Goal: Task Accomplishment & Management: Use online tool/utility

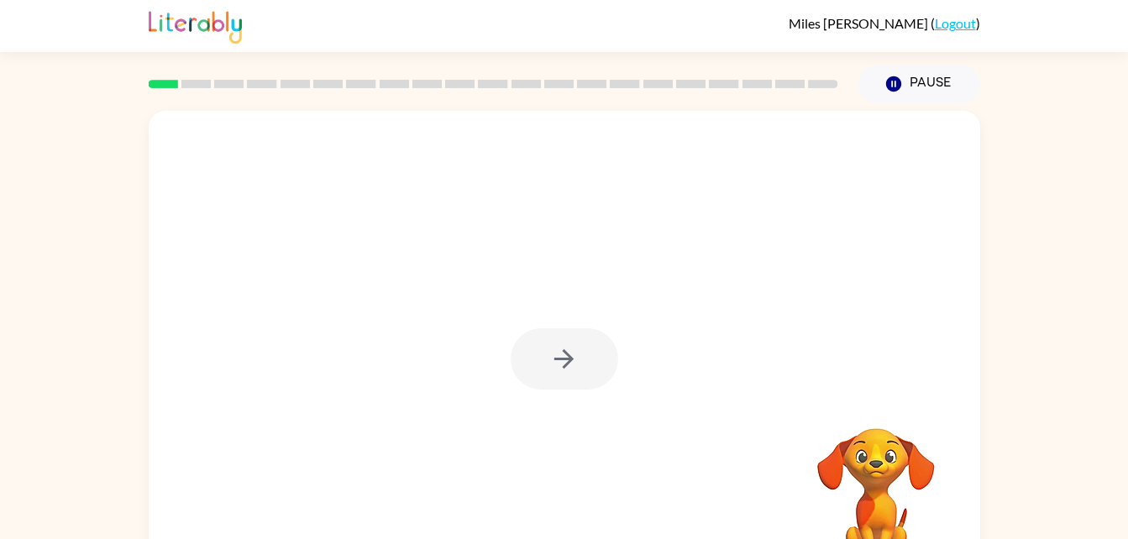
click at [982, 489] on div "Your browser must support playing .mp4 files to use Literably. Please try using…" at bounding box center [564, 346] width 1128 height 487
click at [581, 362] on button "button" at bounding box center [565, 358] width 108 height 61
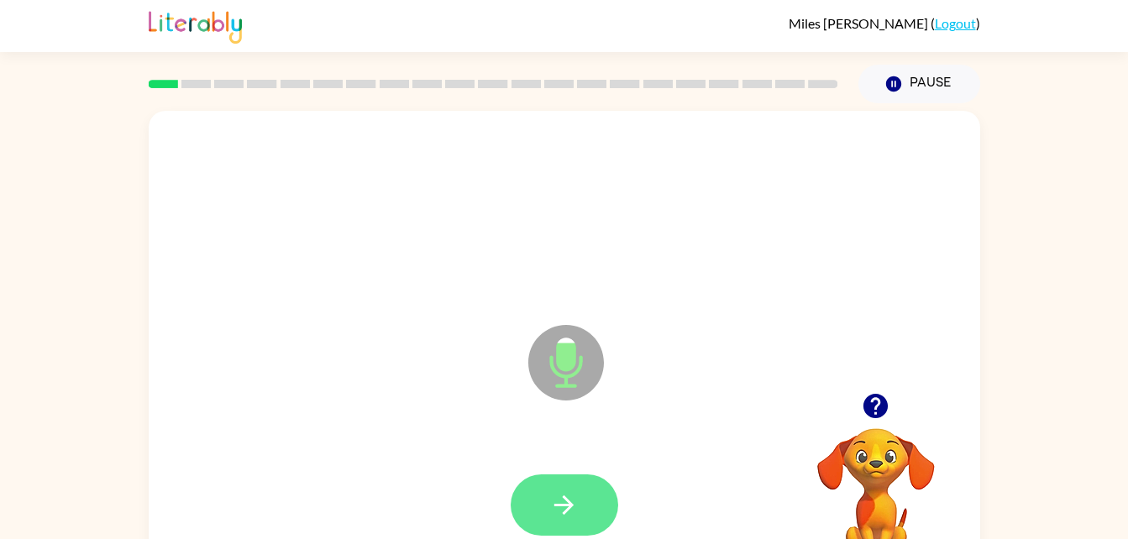
click at [577, 527] on button "button" at bounding box center [565, 505] width 108 height 61
click at [628, 423] on icon "Microphone The Microphone is here when it is your turn to talk" at bounding box center [650, 384] width 252 height 126
click at [560, 504] on icon "button" at bounding box center [563, 505] width 19 height 19
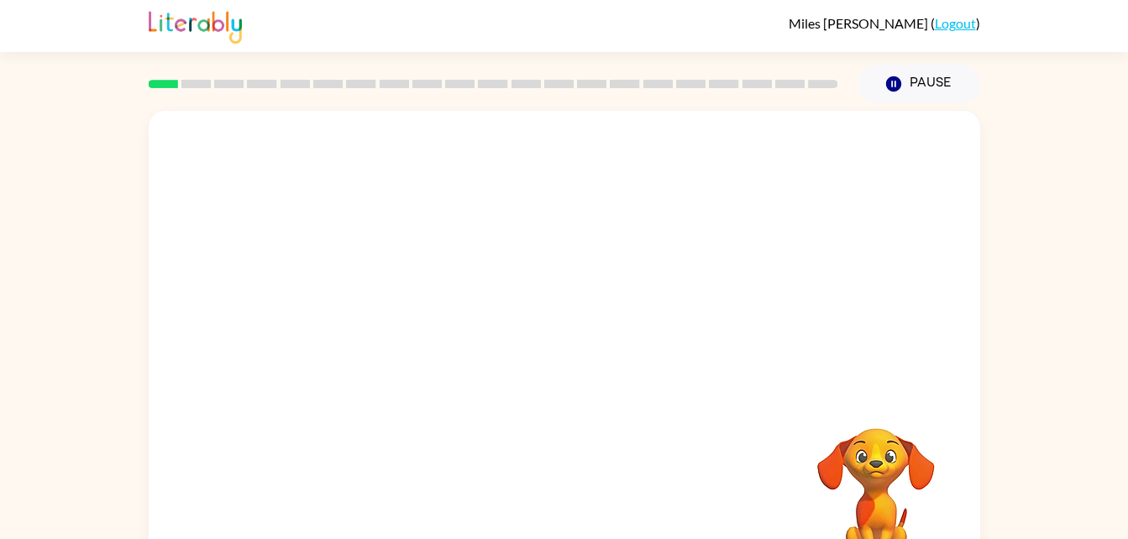
drag, startPoint x: 560, startPoint y: 504, endPoint x: 643, endPoint y: 406, distance: 128.2
click at [643, 406] on div at bounding box center [565, 351] width 832 height 480
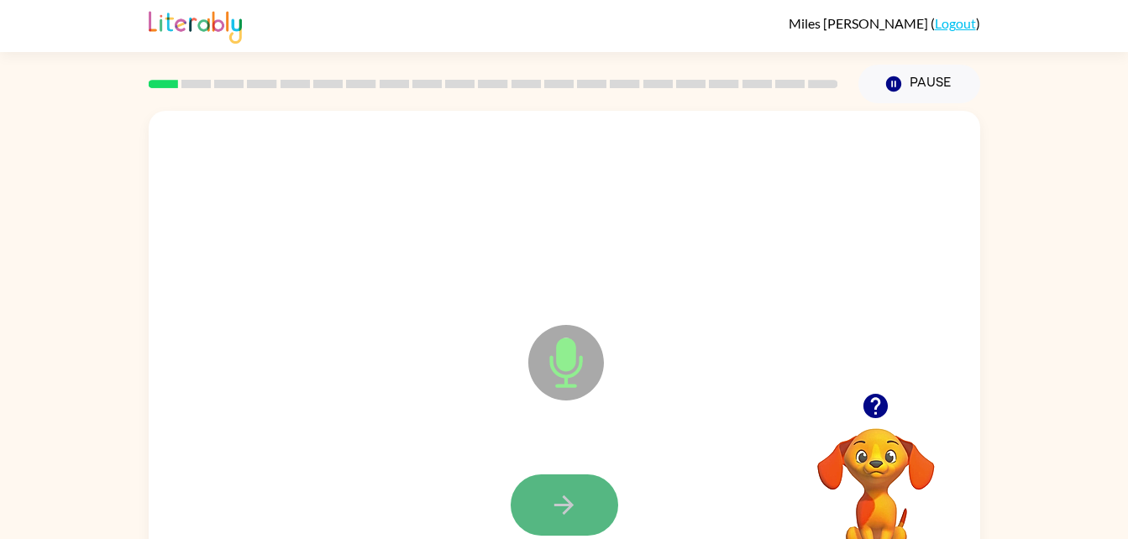
click at [567, 513] on icon "button" at bounding box center [563, 505] width 29 height 29
click at [578, 520] on button "button" at bounding box center [565, 505] width 108 height 61
click at [574, 501] on icon "button" at bounding box center [563, 505] width 29 height 29
click at [542, 501] on button "button" at bounding box center [565, 505] width 108 height 61
click at [574, 493] on icon "button" at bounding box center [563, 505] width 29 height 29
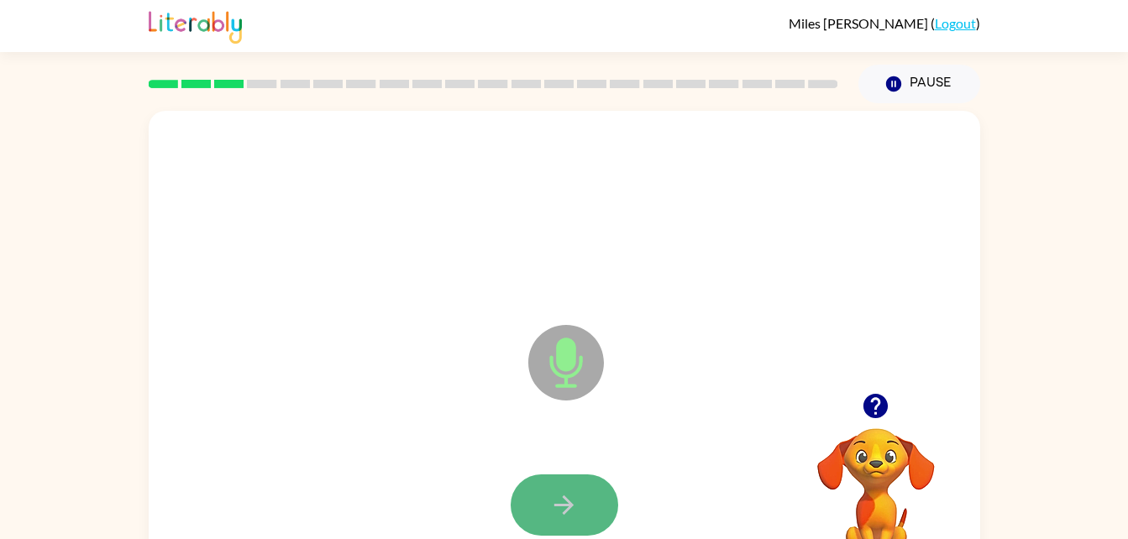
click at [565, 517] on icon "button" at bounding box center [563, 505] width 29 height 29
drag, startPoint x: 565, startPoint y: 517, endPoint x: 570, endPoint y: 501, distance: 17.5
drag, startPoint x: 570, startPoint y: 501, endPoint x: 564, endPoint y: 518, distance: 18.9
click at [564, 518] on icon "button" at bounding box center [563, 505] width 29 height 29
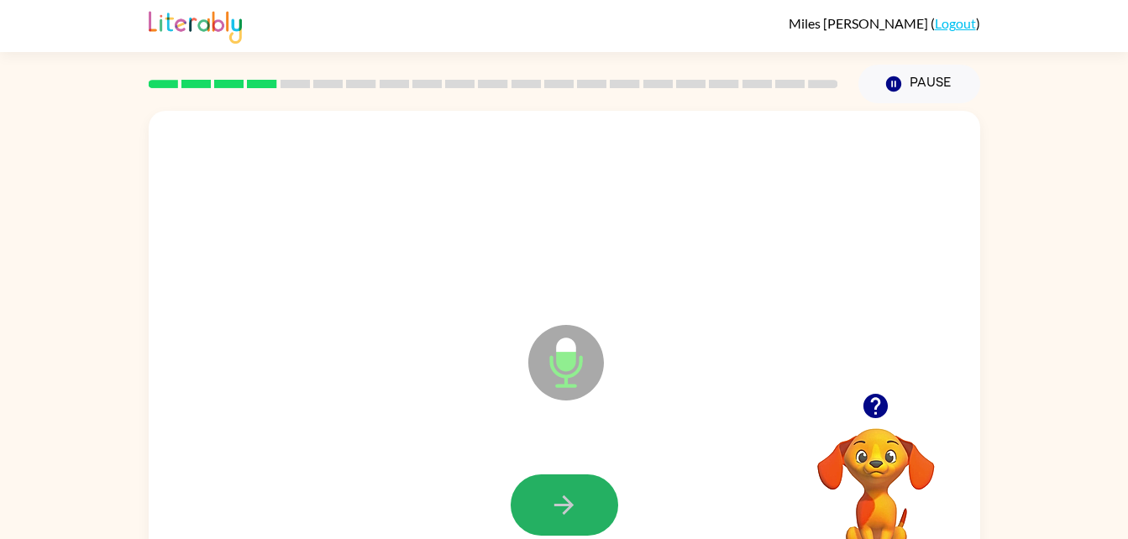
click at [564, 518] on icon "button" at bounding box center [563, 505] width 29 height 29
click at [562, 513] on icon "button" at bounding box center [563, 505] width 29 height 29
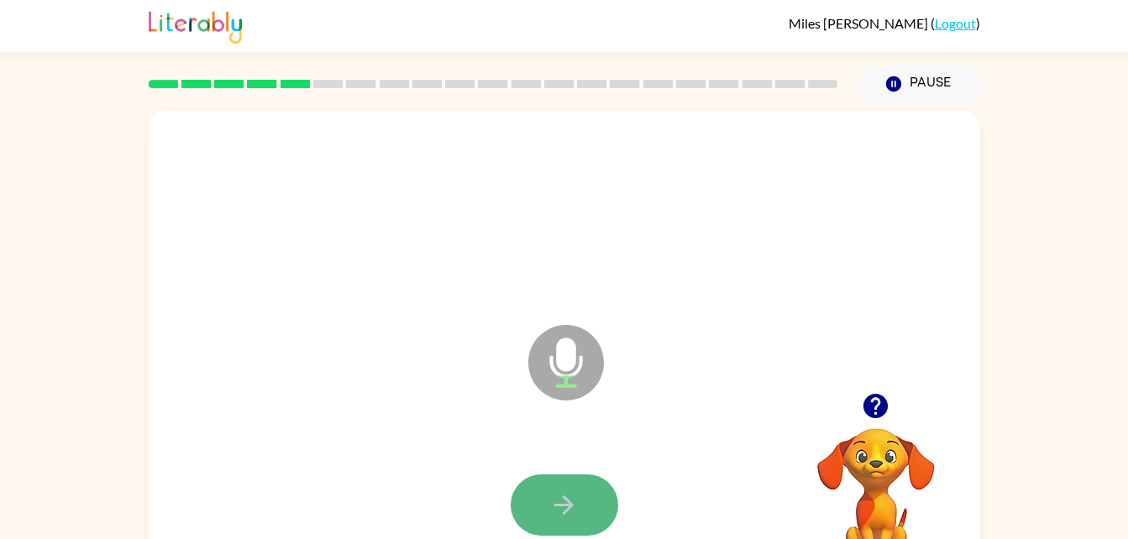
click at [572, 533] on button "button" at bounding box center [565, 505] width 108 height 61
click at [568, 479] on button "button" at bounding box center [565, 505] width 108 height 61
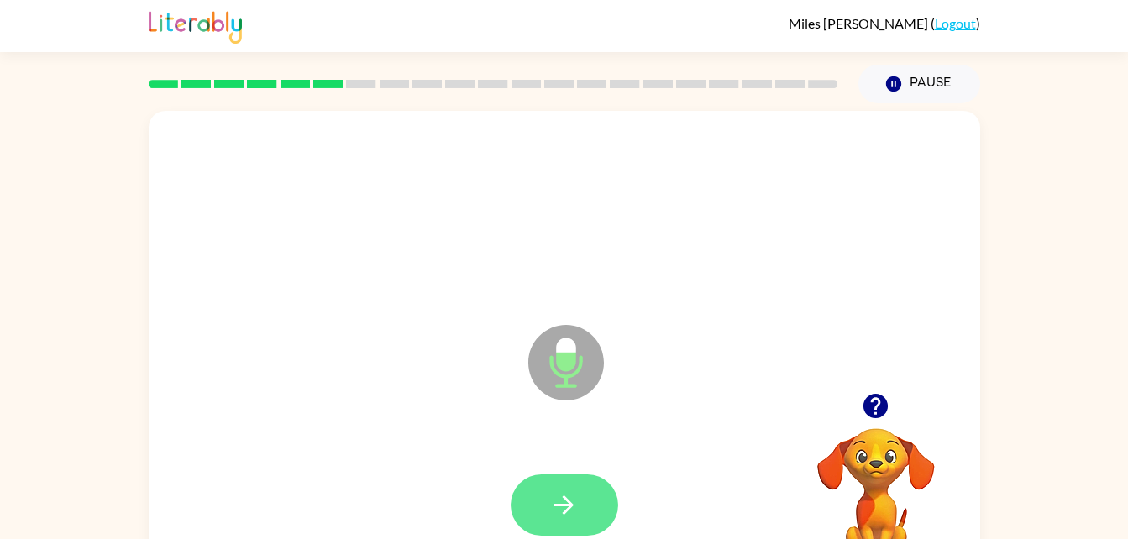
click at [534, 522] on button "button" at bounding box center [565, 505] width 108 height 61
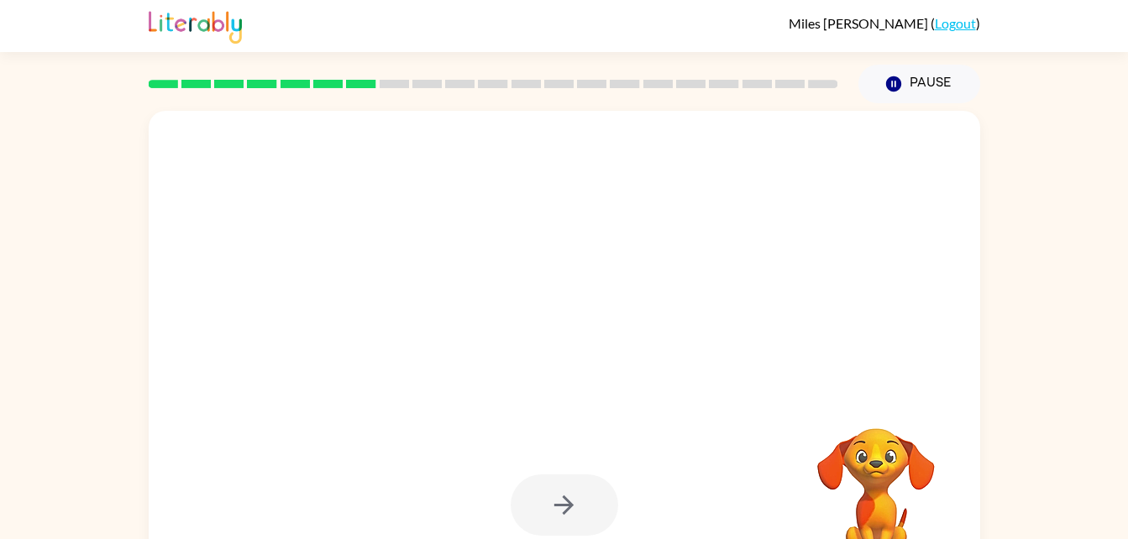
click at [559, 497] on div at bounding box center [565, 505] width 108 height 61
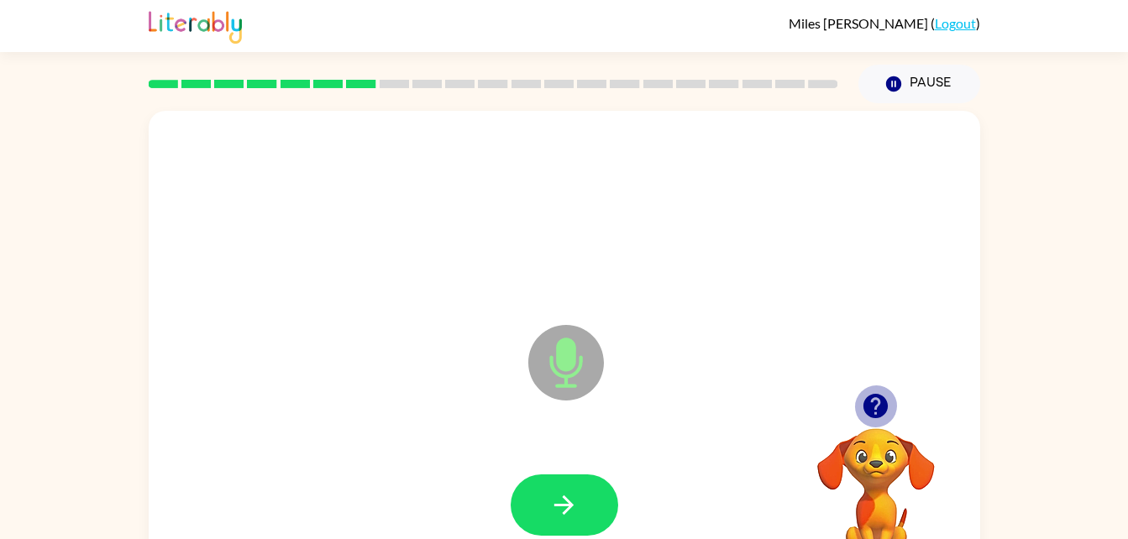
click at [873, 402] on icon "button" at bounding box center [875, 405] width 29 height 29
click at [550, 466] on div at bounding box center [564, 506] width 798 height 138
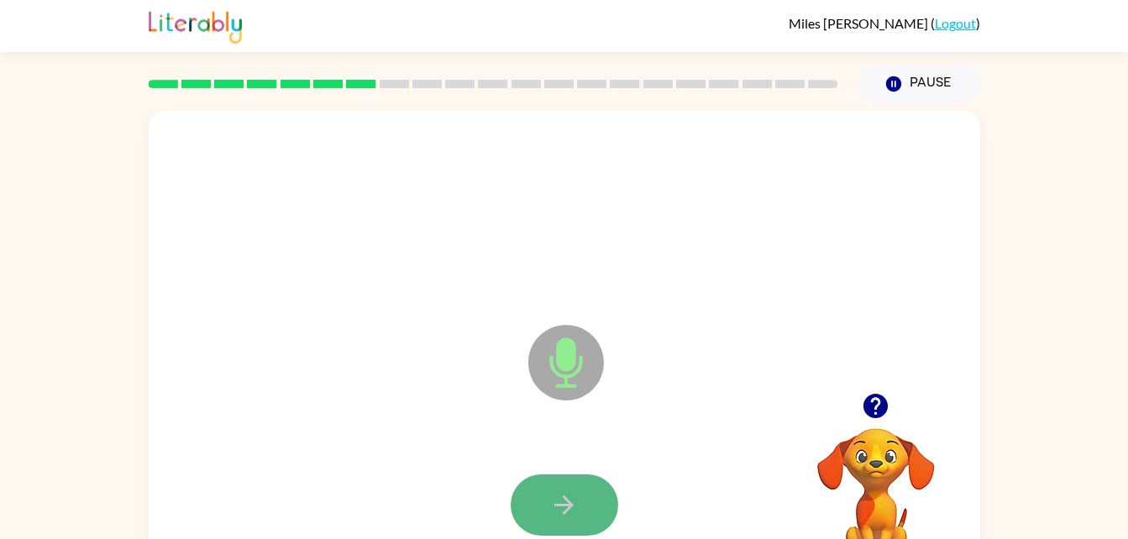
click at [590, 477] on button "button" at bounding box center [565, 505] width 108 height 61
click at [564, 510] on icon "button" at bounding box center [563, 505] width 29 height 29
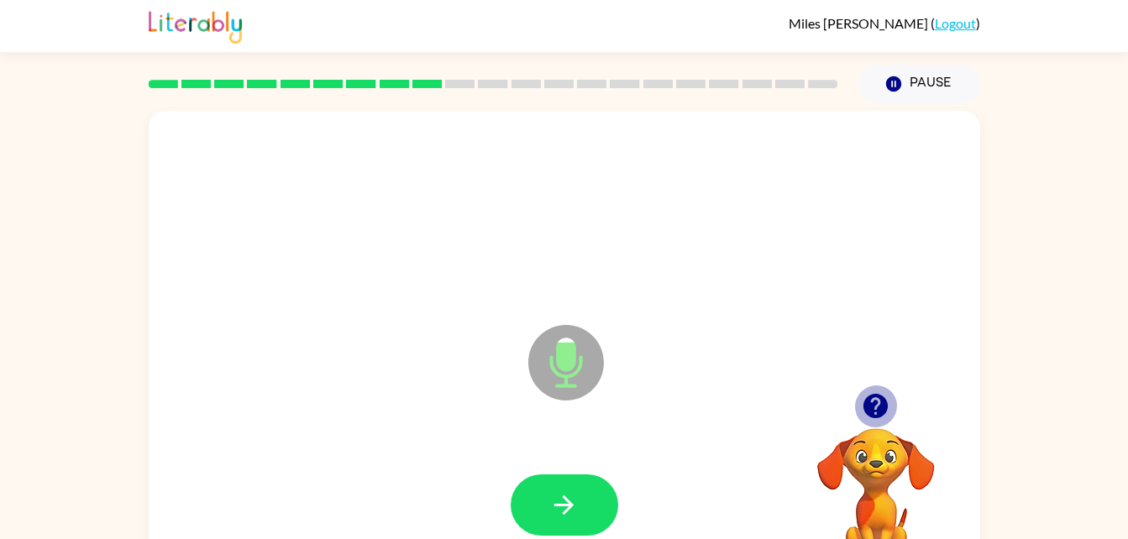
click at [883, 411] on icon "button" at bounding box center [875, 406] width 24 height 24
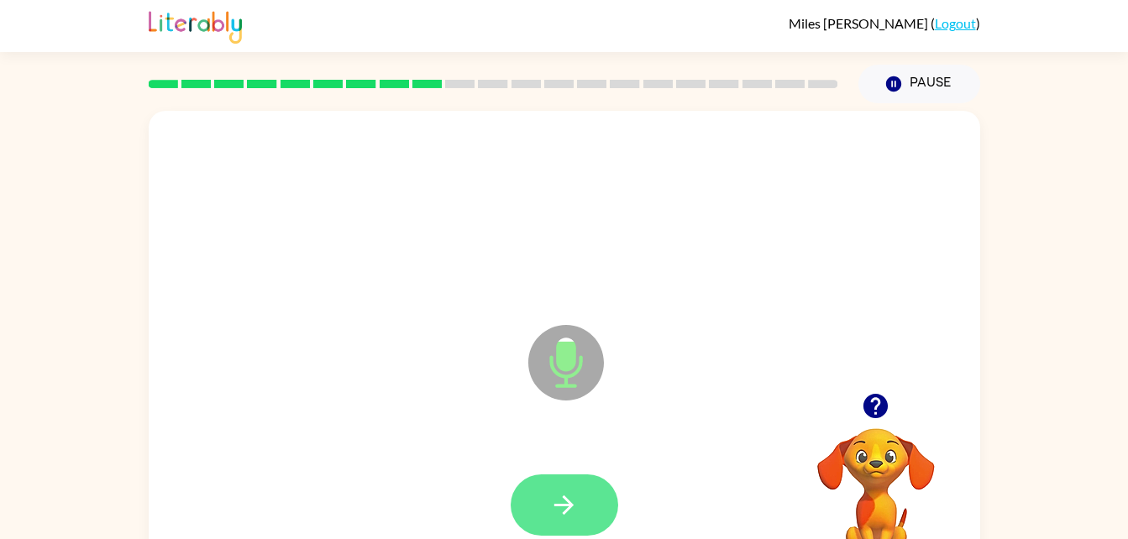
click at [551, 491] on icon "button" at bounding box center [563, 505] width 29 height 29
click at [561, 491] on icon "button" at bounding box center [563, 505] width 29 height 29
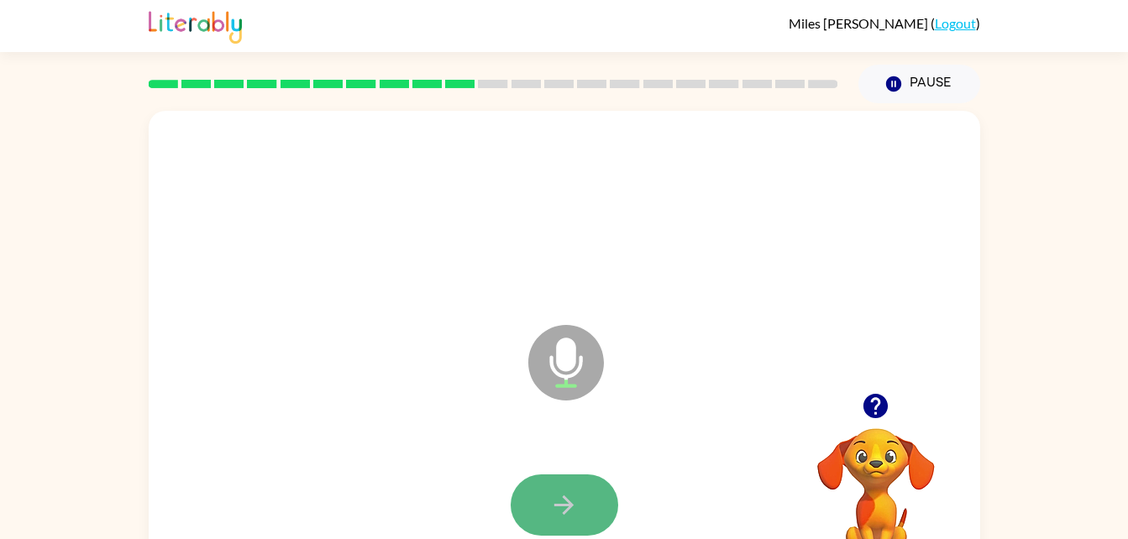
click at [584, 502] on button "button" at bounding box center [565, 505] width 108 height 61
click at [562, 489] on button "button" at bounding box center [565, 505] width 108 height 61
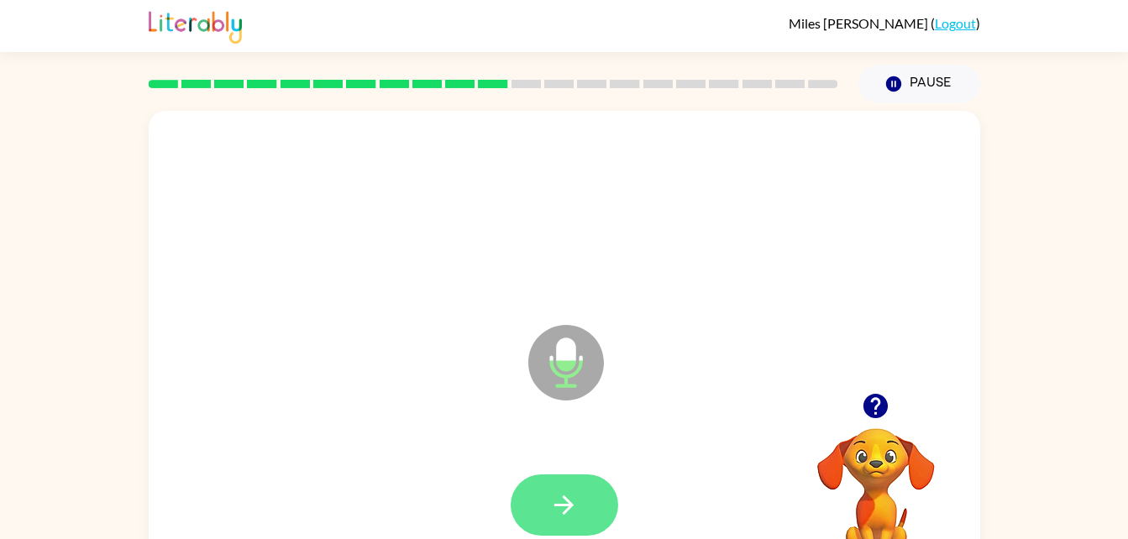
click at [563, 517] on icon "button" at bounding box center [563, 505] width 29 height 29
click at [574, 489] on button "button" at bounding box center [565, 505] width 108 height 61
click at [569, 524] on button "button" at bounding box center [565, 505] width 108 height 61
click at [575, 476] on button "button" at bounding box center [565, 505] width 108 height 61
click at [574, 478] on button "button" at bounding box center [565, 505] width 108 height 61
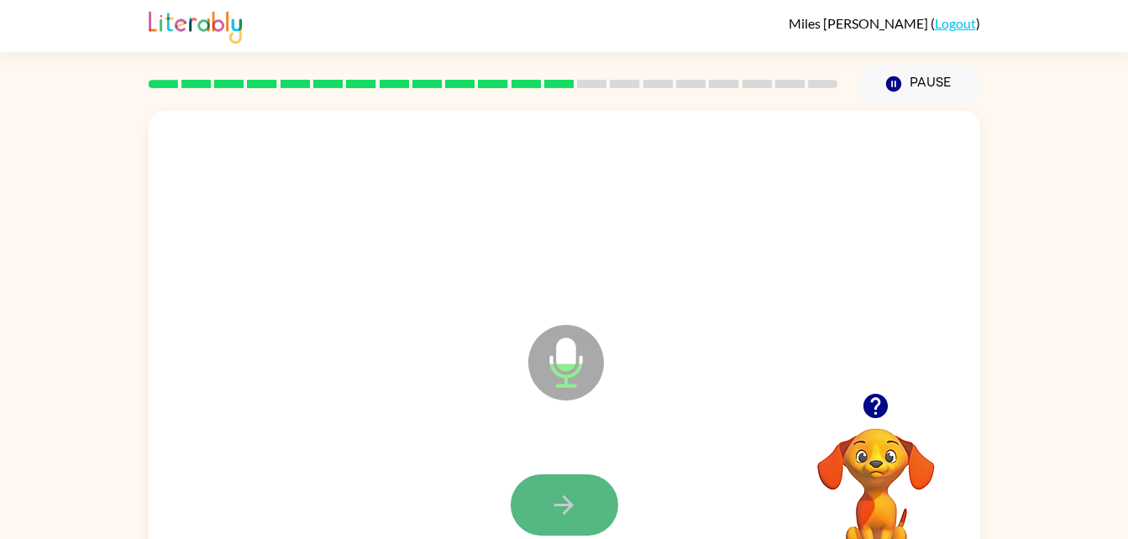
click at [559, 485] on button "button" at bounding box center [565, 505] width 108 height 61
click at [559, 486] on button "button" at bounding box center [565, 505] width 108 height 61
click at [550, 493] on icon "button" at bounding box center [563, 505] width 29 height 29
drag, startPoint x: 550, startPoint y: 493, endPoint x: 544, endPoint y: 510, distance: 17.8
click at [544, 510] on button "button" at bounding box center [565, 505] width 108 height 61
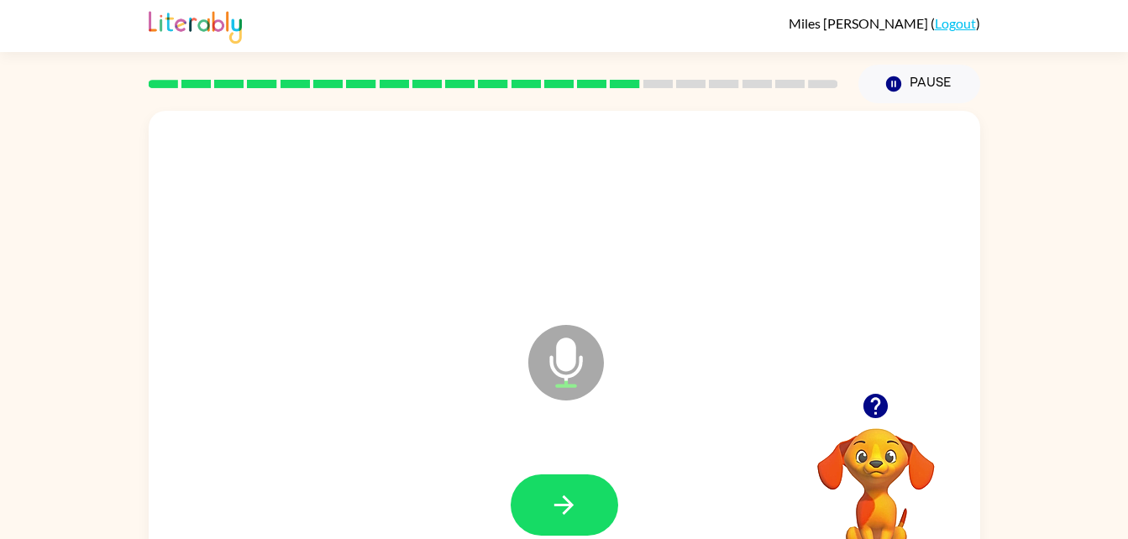
click at [539, 510] on button "button" at bounding box center [565, 505] width 108 height 61
drag, startPoint x: 538, startPoint y: 501, endPoint x: 544, endPoint y: 525, distance: 25.1
click at [544, 525] on button "button" at bounding box center [565, 505] width 108 height 61
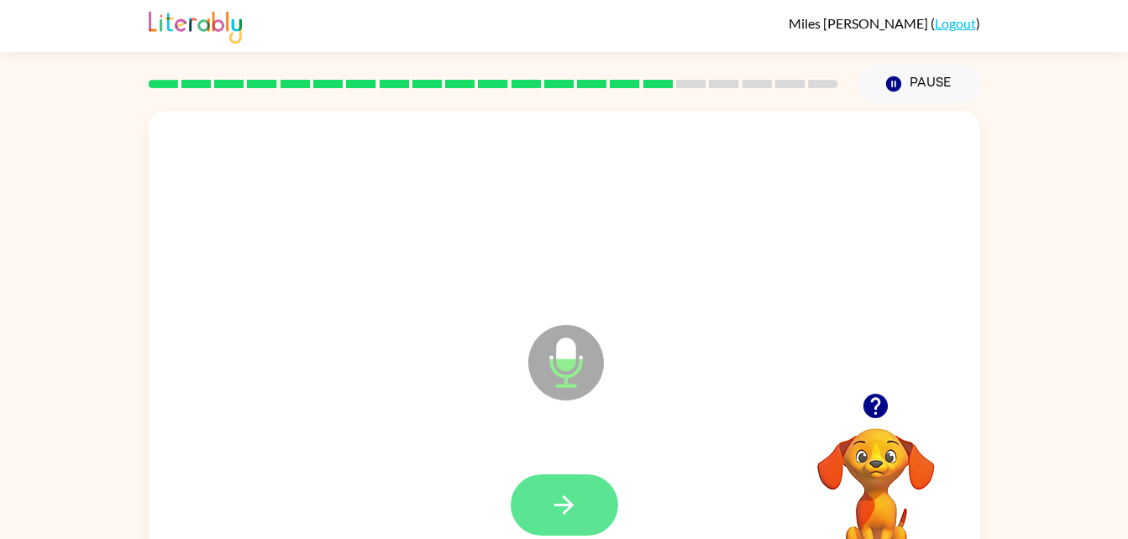
click at [555, 503] on icon "button" at bounding box center [563, 505] width 29 height 29
drag, startPoint x: 543, startPoint y: 514, endPoint x: 519, endPoint y: 517, distance: 24.5
click at [519, 517] on button "button" at bounding box center [565, 505] width 108 height 61
click at [561, 497] on icon "button" at bounding box center [563, 505] width 29 height 29
click at [559, 487] on button "button" at bounding box center [565, 505] width 108 height 61
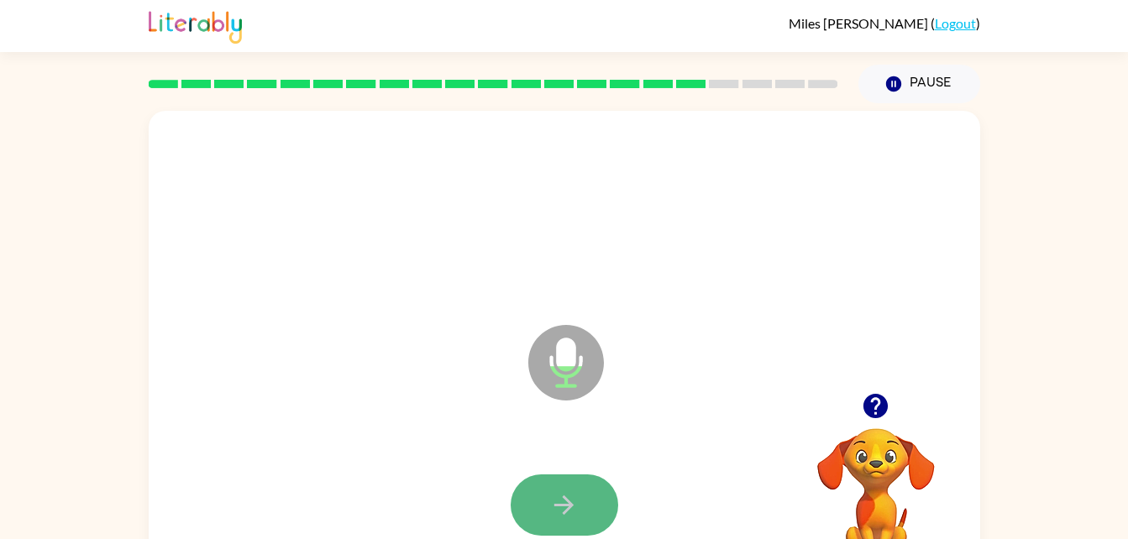
click at [554, 493] on icon "button" at bounding box center [563, 505] width 29 height 29
drag, startPoint x: 554, startPoint y: 493, endPoint x: 558, endPoint y: 511, distance: 18.0
click at [558, 511] on icon "button" at bounding box center [563, 505] width 29 height 29
click at [593, 492] on button "button" at bounding box center [565, 505] width 108 height 61
click at [556, 496] on icon "button" at bounding box center [563, 505] width 29 height 29
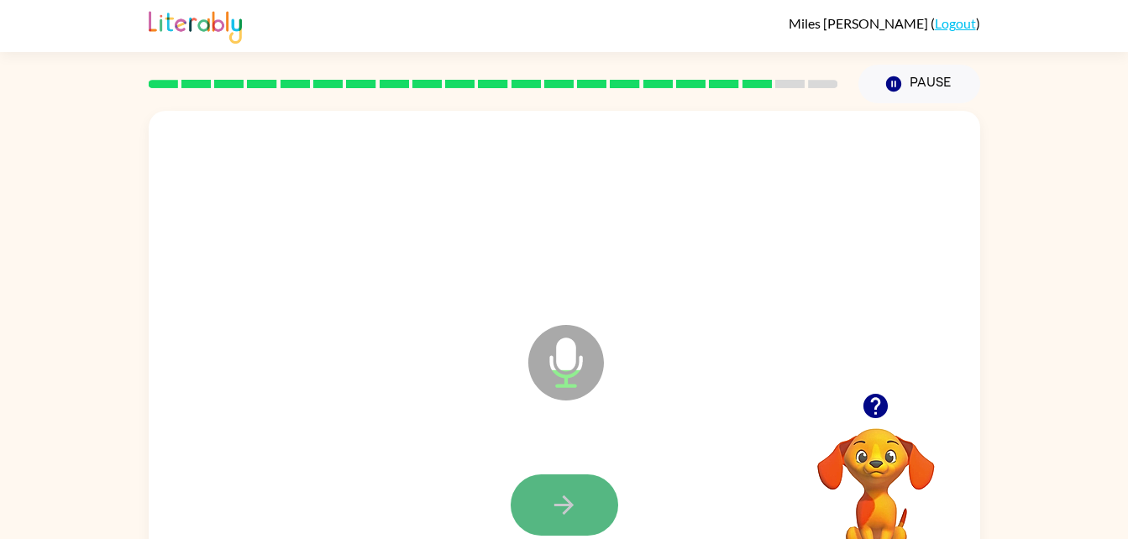
click at [571, 499] on icon "button" at bounding box center [563, 505] width 29 height 29
click at [586, 509] on button "button" at bounding box center [565, 505] width 108 height 61
click at [578, 518] on icon "button" at bounding box center [563, 505] width 29 height 29
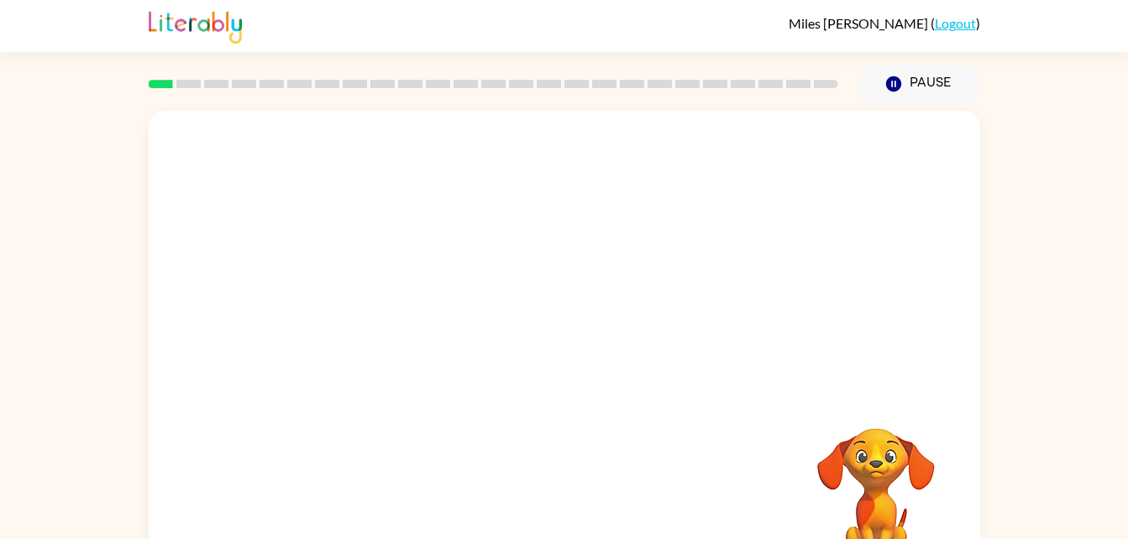
click at [1098, 256] on div "Your browser must support playing .mp4 files to use Literably. Please try using…" at bounding box center [564, 346] width 1128 height 487
